Goal: Information Seeking & Learning: Learn about a topic

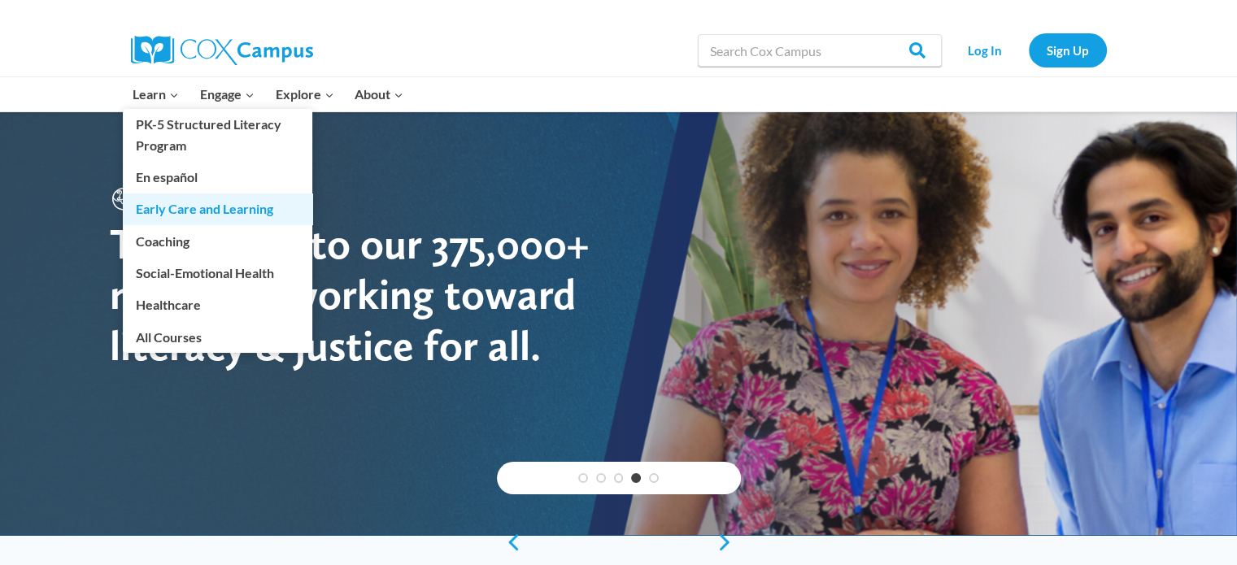
click at [194, 204] on link "Early Care and Learning" at bounding box center [218, 209] width 190 height 31
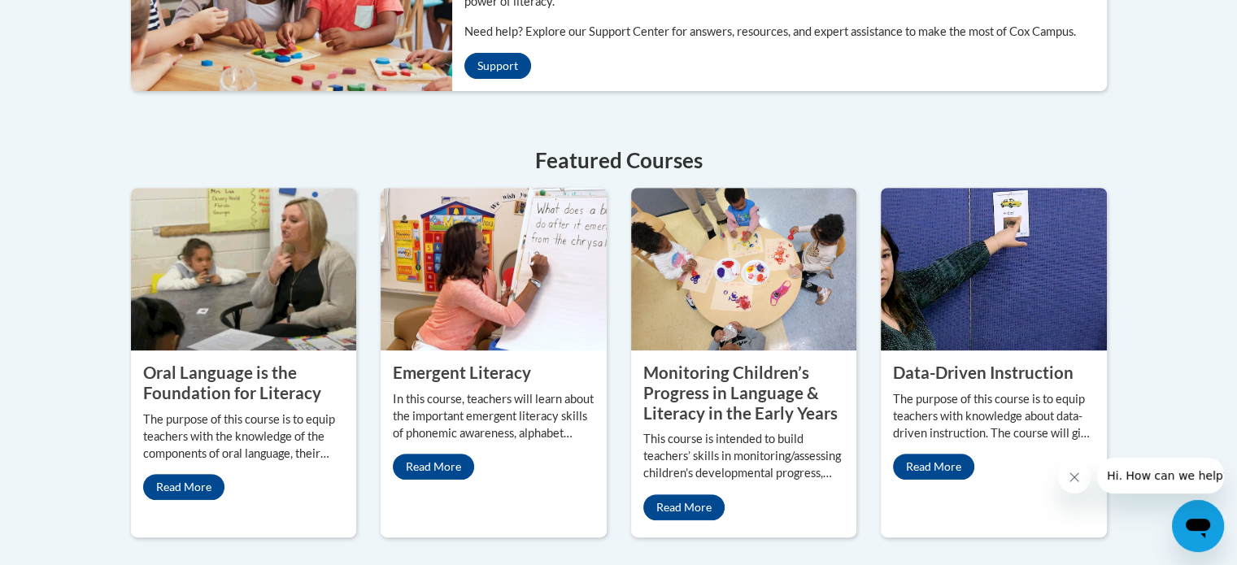
scroll to position [670, 0]
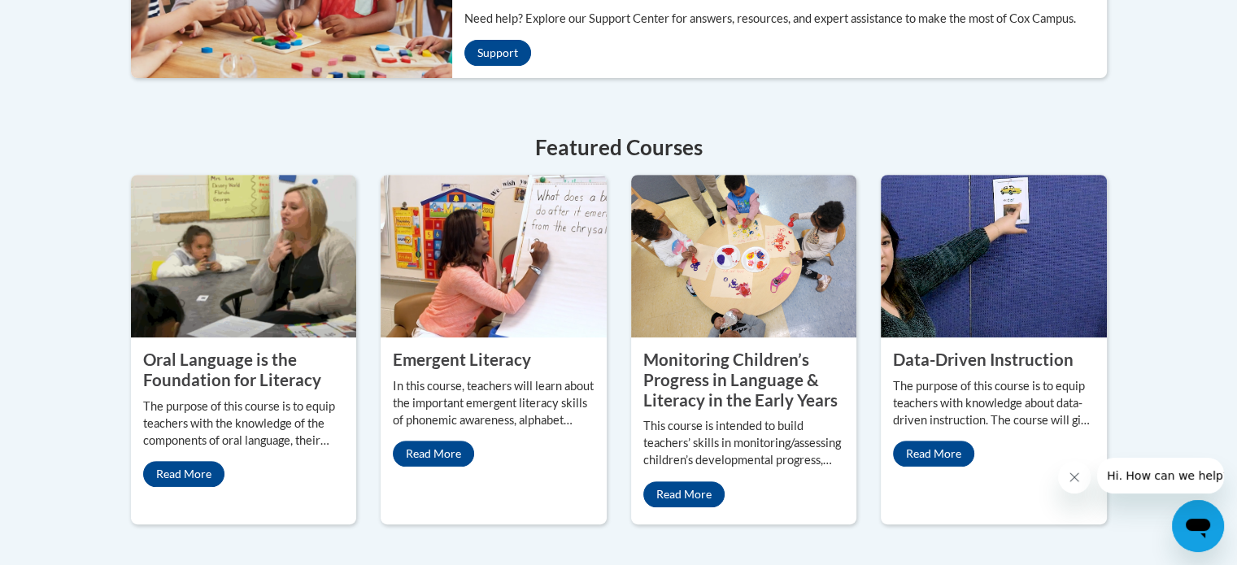
click at [211, 408] on p "The purpose of this course is to equip teachers with the knowledge of the compo…" at bounding box center [244, 424] width 202 height 51
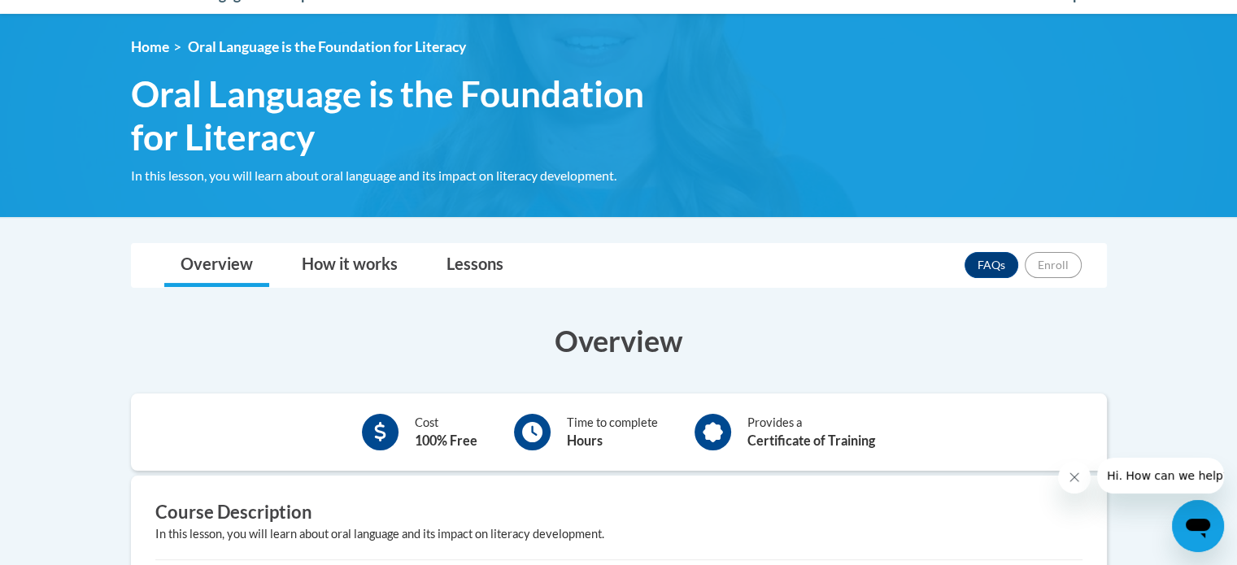
scroll to position [123, 0]
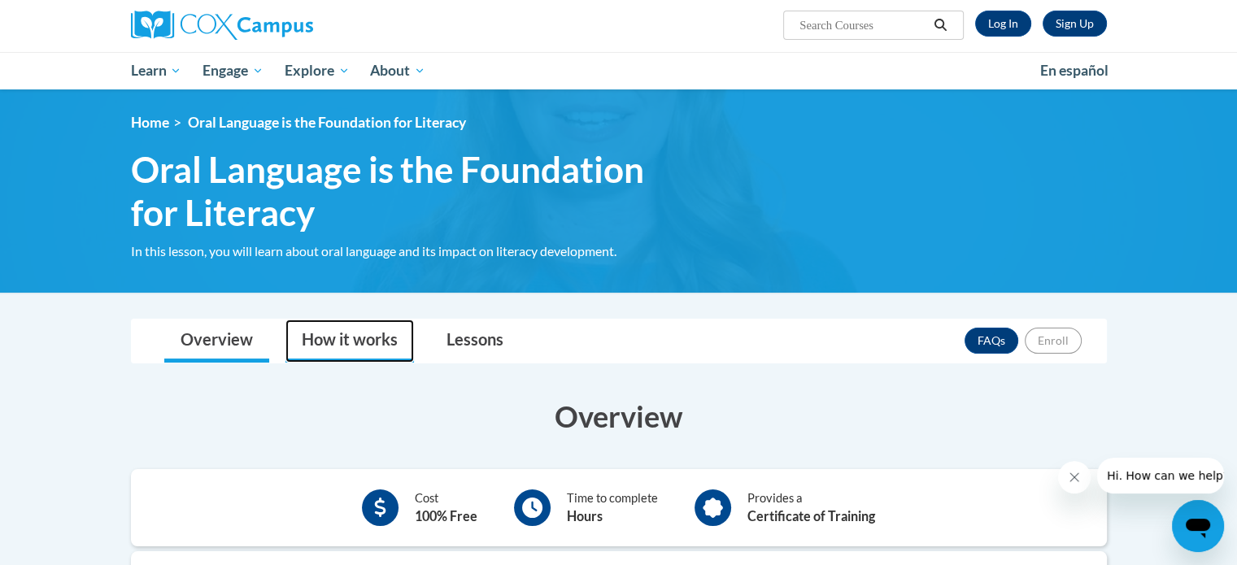
click at [333, 338] on link "How it works" at bounding box center [350, 341] width 129 height 43
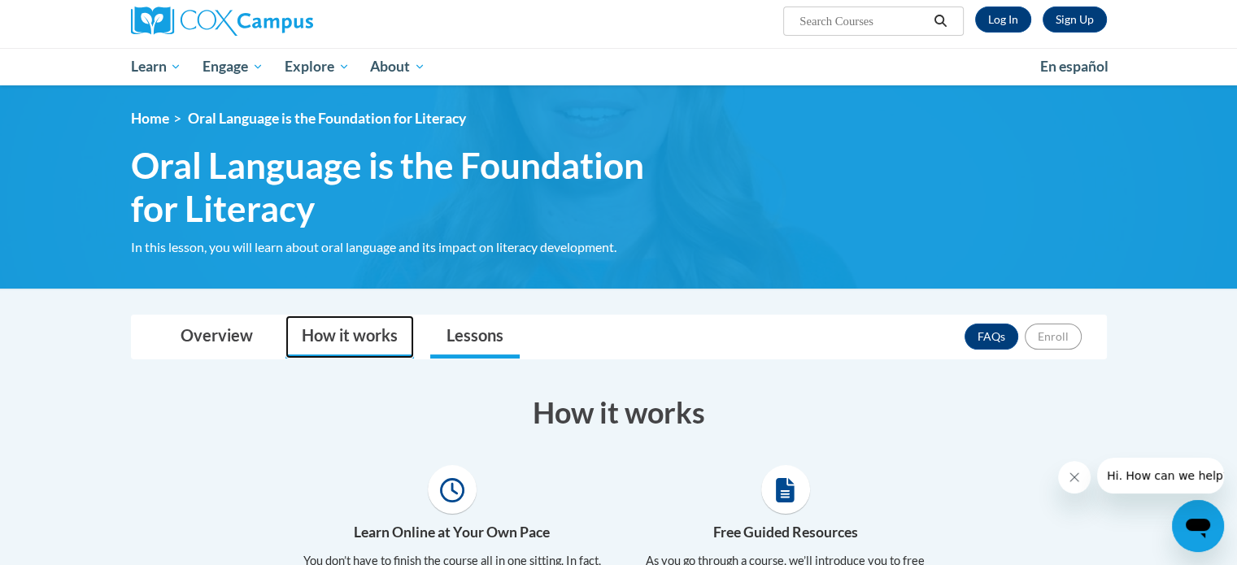
scroll to position [129, 0]
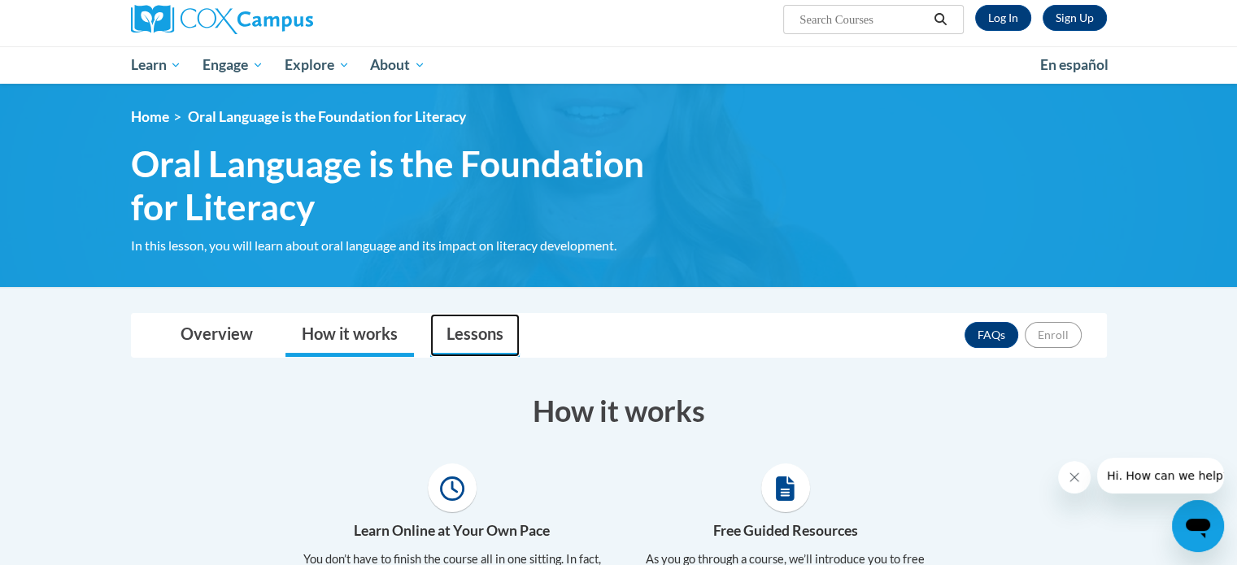
click at [464, 333] on link "Lessons" at bounding box center [474, 335] width 89 height 43
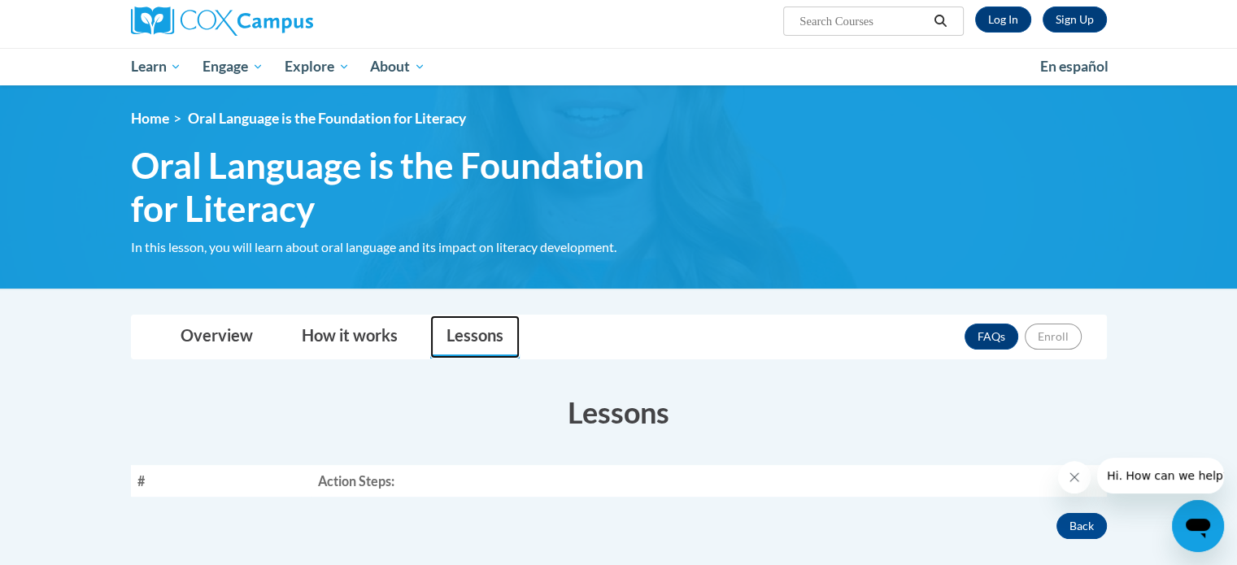
scroll to position [0, 0]
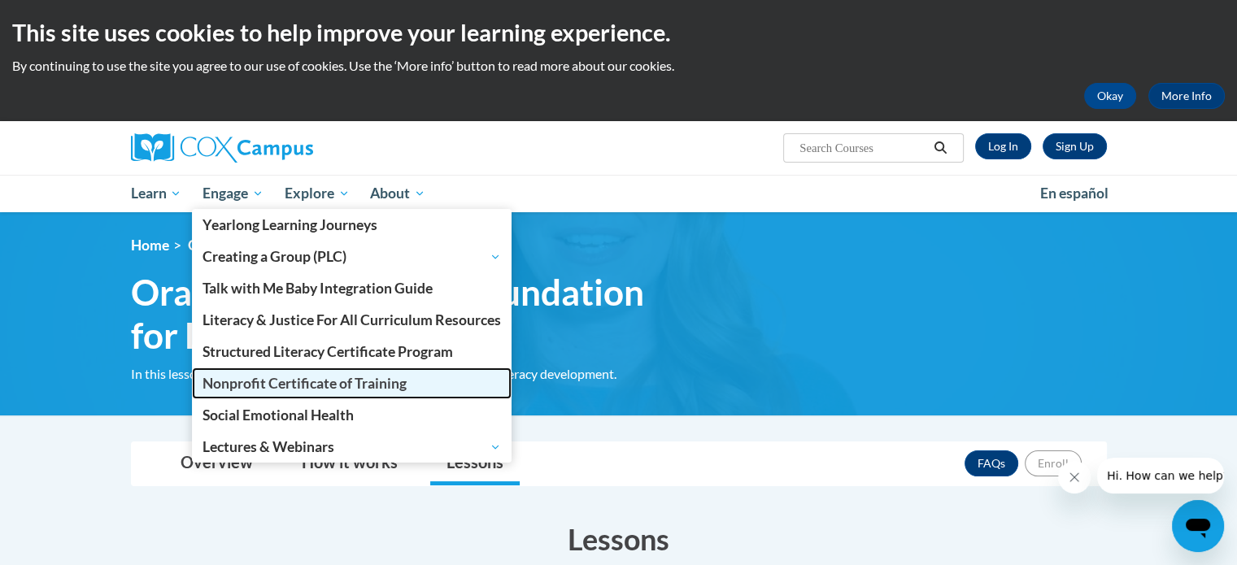
click at [412, 385] on link "Nonprofit Certificate of Training" at bounding box center [352, 384] width 320 height 32
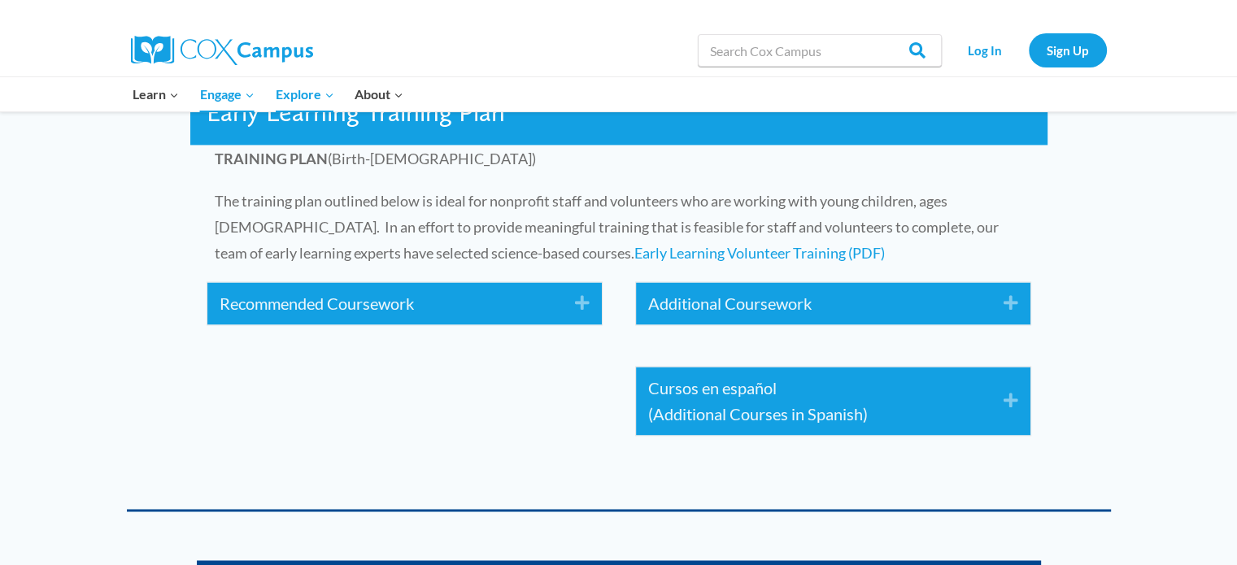
scroll to position [2486, 0]
click at [504, 286] on div "Recommended Coursework Expand" at bounding box center [404, 303] width 395 height 42
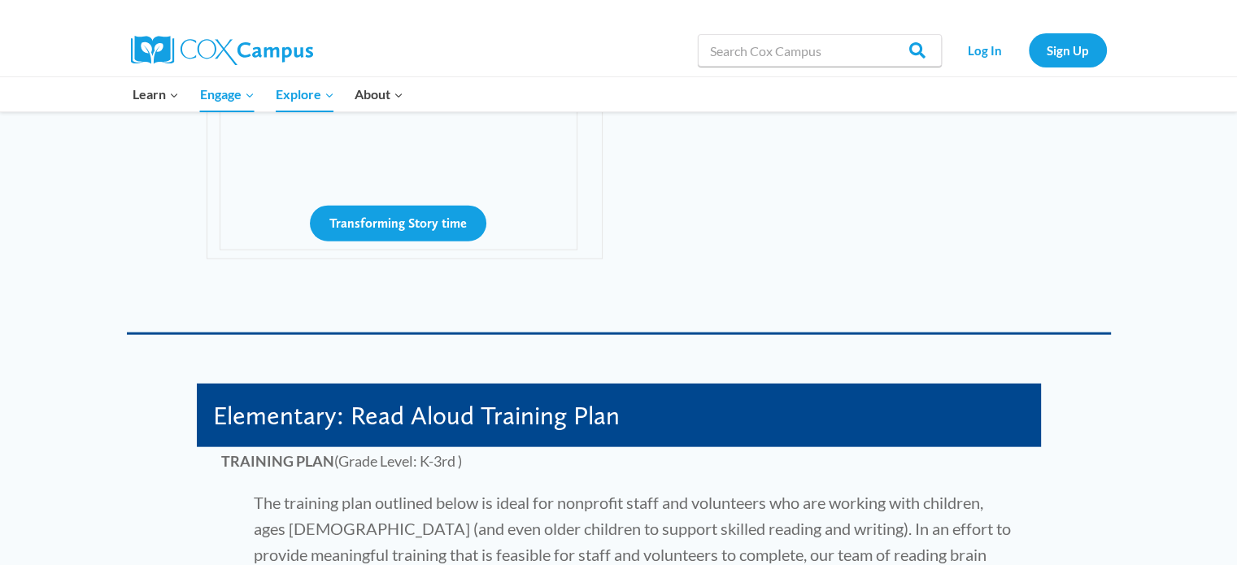
scroll to position [3667, 0]
